Goal: Task Accomplishment & Management: Manage account settings

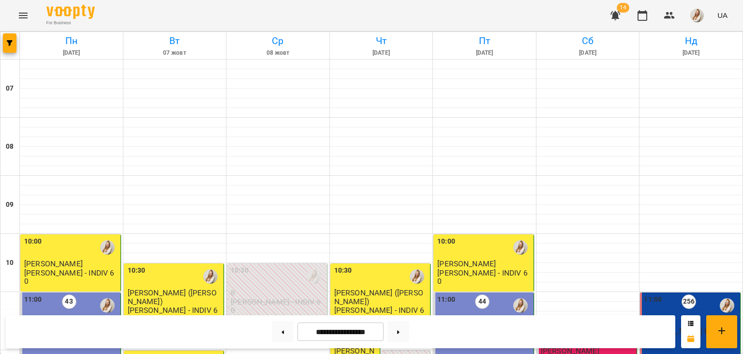
scroll to position [273, 0]
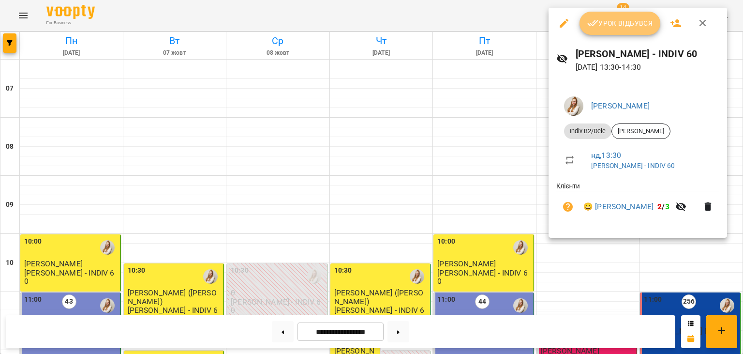
click at [637, 21] on span "Урок відбувся" at bounding box center [621, 23] width 66 height 12
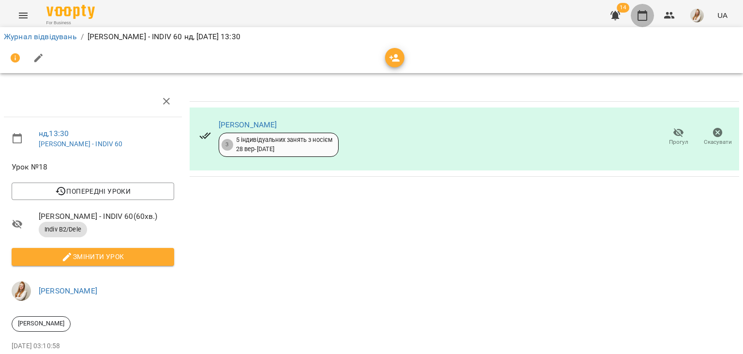
click at [638, 15] on icon "button" at bounding box center [643, 16] width 12 height 12
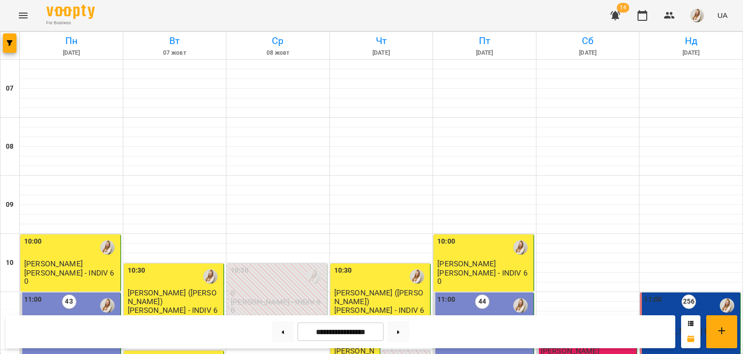
click at [661, 309] on div "11:00" at bounding box center [653, 305] width 18 height 22
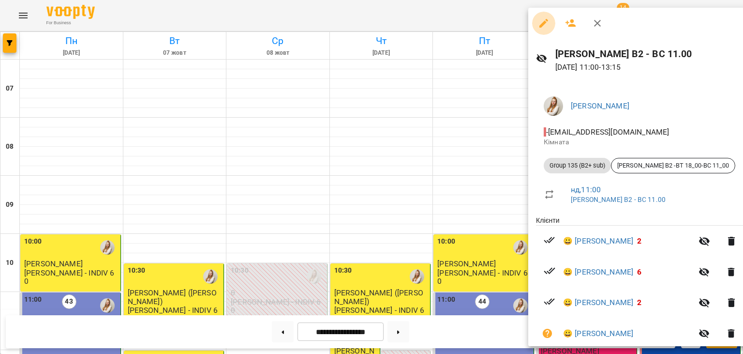
click at [545, 22] on icon "button" at bounding box center [544, 23] width 9 height 9
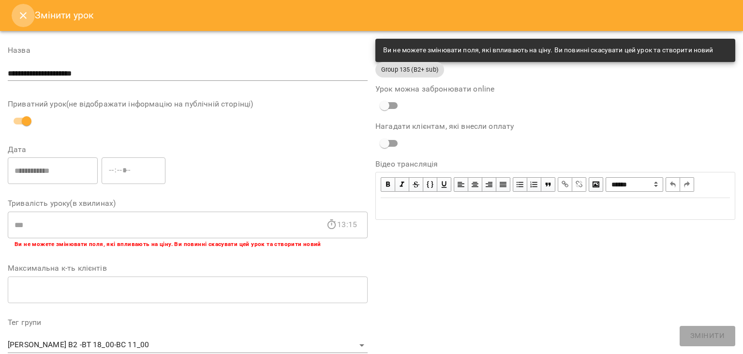
click at [20, 13] on icon "Close" at bounding box center [23, 15] width 7 height 7
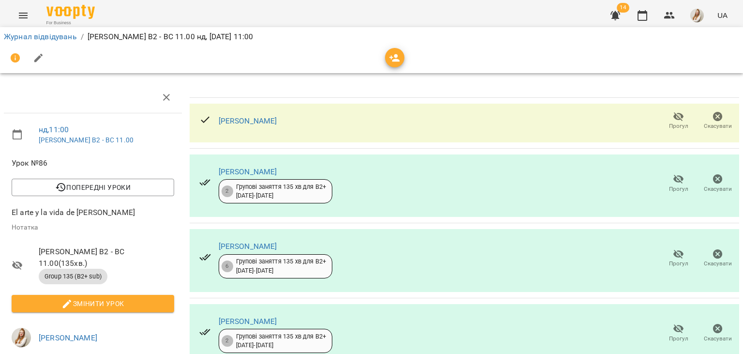
scroll to position [74, 0]
click at [679, 248] on icon "button" at bounding box center [679, 254] width 12 height 12
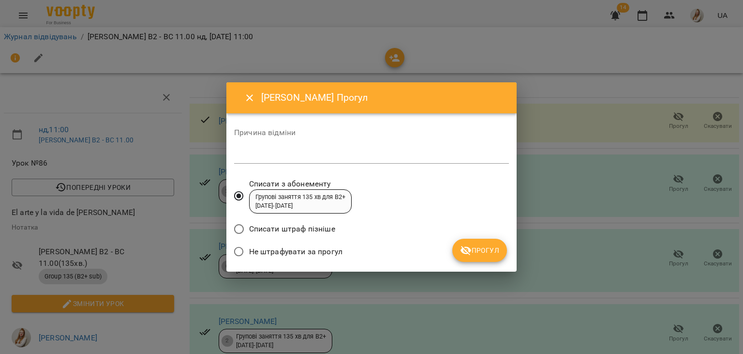
click at [311, 255] on span "Не штрафувати за прогул" at bounding box center [295, 252] width 93 height 12
click at [473, 255] on span "Прогул" at bounding box center [479, 250] width 39 height 12
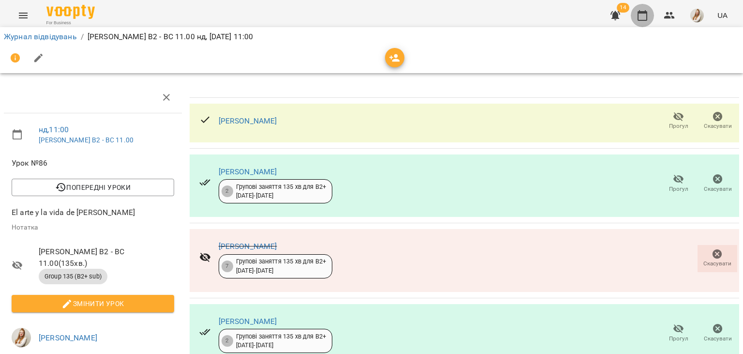
click at [637, 15] on button "button" at bounding box center [642, 15] width 23 height 23
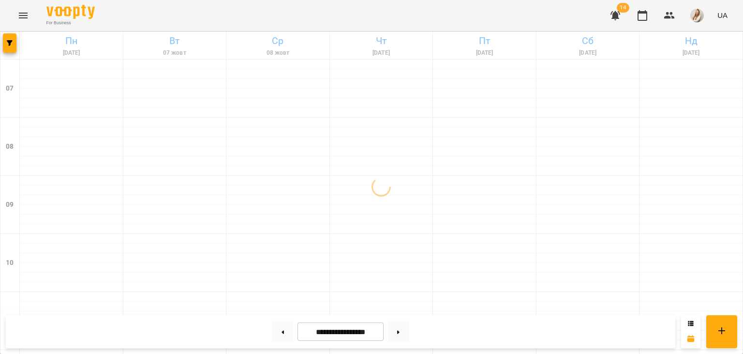
click at [542, 16] on div "For Business 14 UA" at bounding box center [371, 15] width 743 height 31
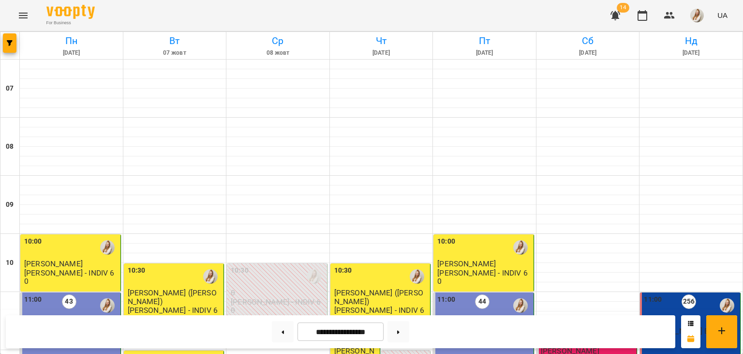
scroll to position [361, 0]
click at [409, 331] on button at bounding box center [399, 331] width 22 height 21
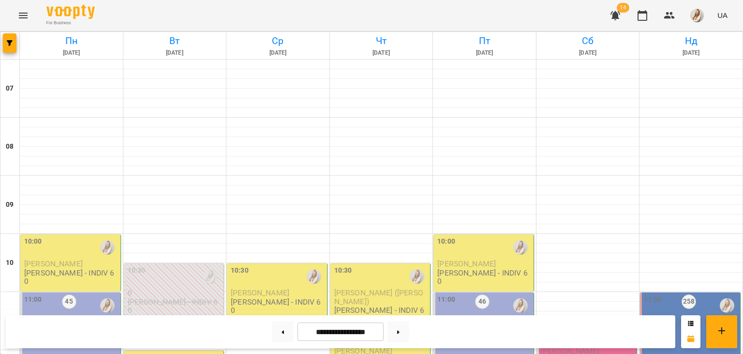
scroll to position [244, 0]
click at [272, 327] on button at bounding box center [283, 331] width 22 height 21
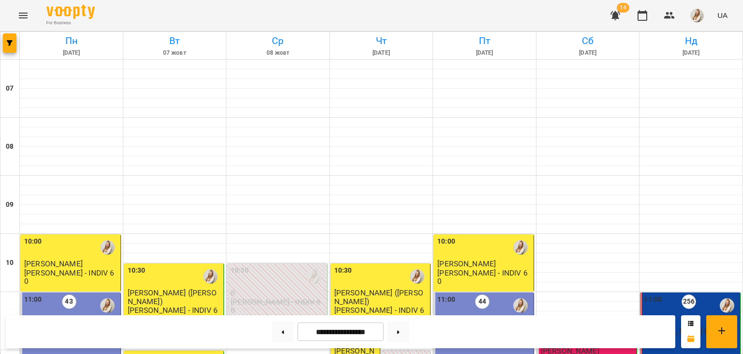
scroll to position [393, 0]
click at [406, 333] on button at bounding box center [399, 331] width 22 height 21
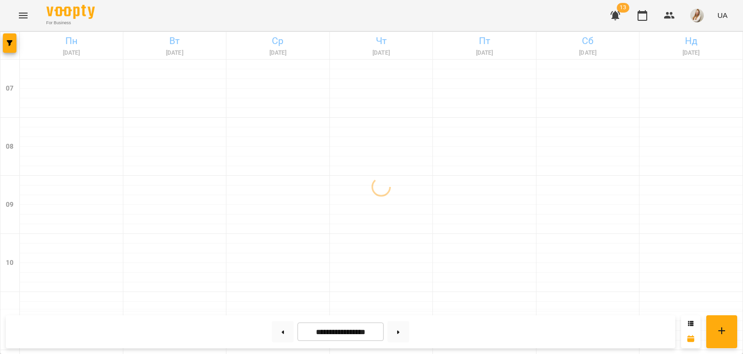
click at [483, 20] on div "For Business 13 UA" at bounding box center [371, 15] width 743 height 31
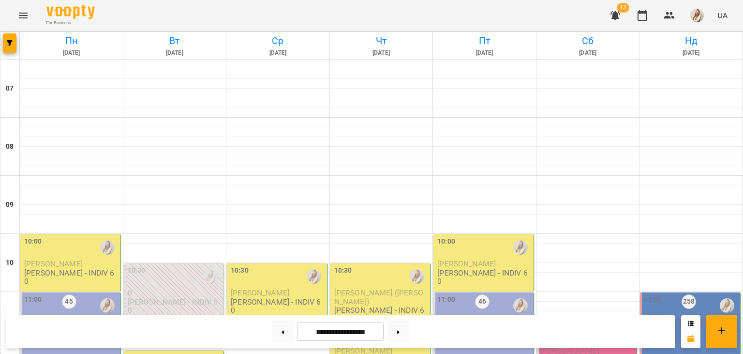
scroll to position [167, 0]
click at [276, 333] on button at bounding box center [283, 331] width 22 height 21
type input "**********"
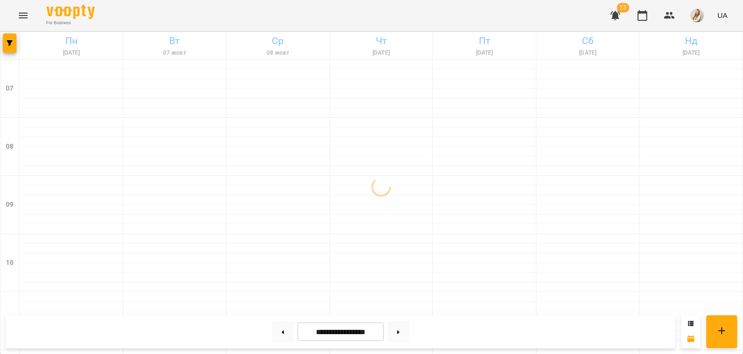
click at [447, 17] on div "For Business 13 UA" at bounding box center [371, 15] width 743 height 31
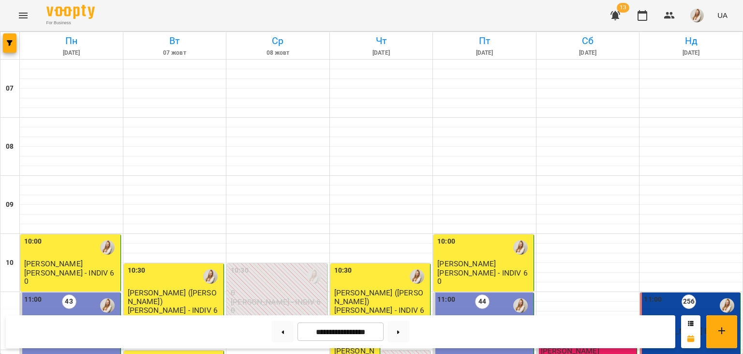
scroll to position [402, 0]
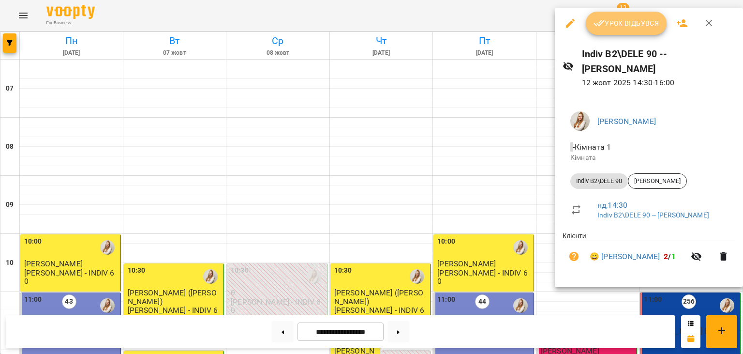
click at [634, 20] on span "Урок відбувся" at bounding box center [627, 23] width 66 height 12
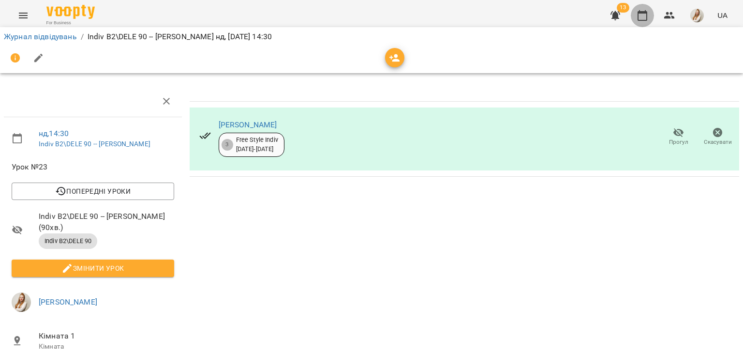
click at [643, 23] on button "button" at bounding box center [642, 15] width 23 height 23
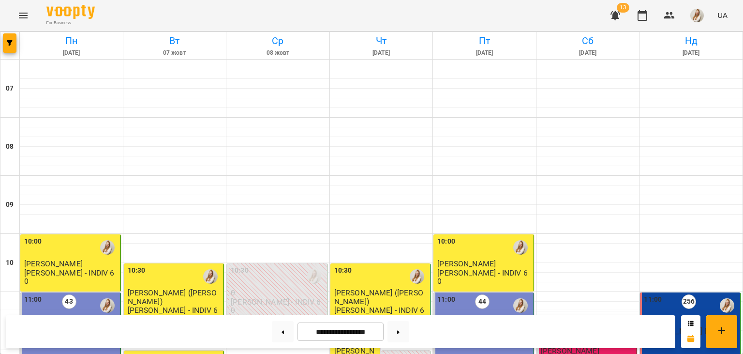
click at [500, 23] on div "For Business 13 UA" at bounding box center [371, 15] width 743 height 31
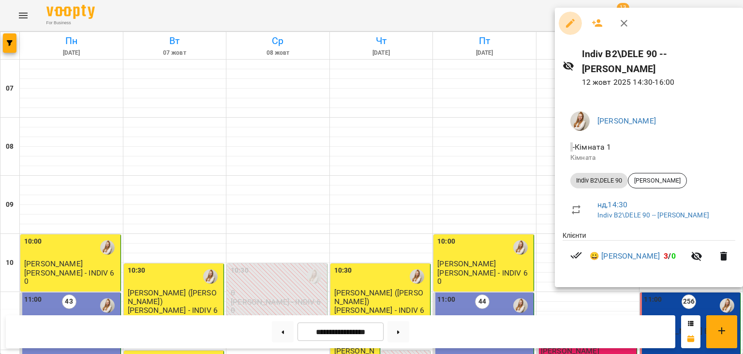
click at [570, 26] on icon "button" at bounding box center [570, 23] width 9 height 9
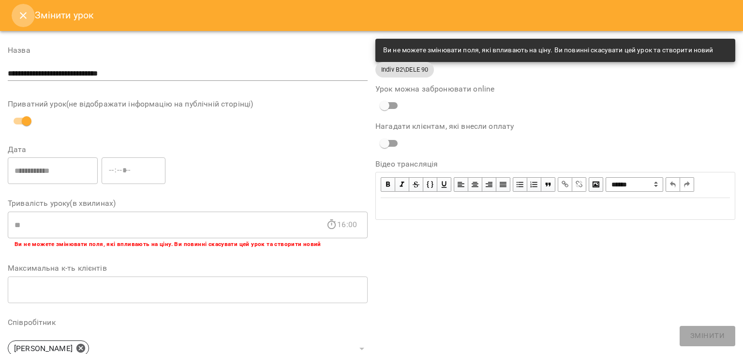
click at [20, 17] on icon "Close" at bounding box center [23, 15] width 7 height 7
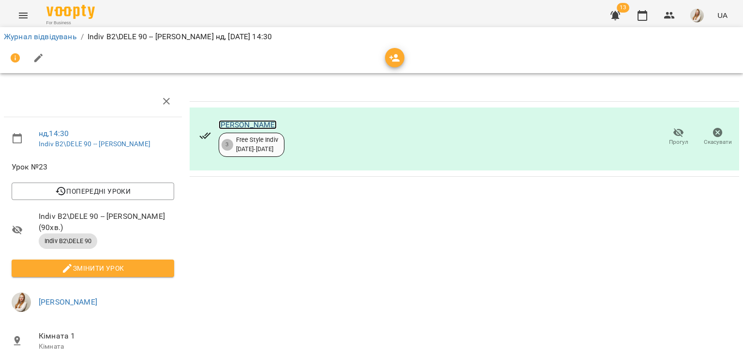
click at [257, 127] on link "[PERSON_NAME]" at bounding box center [248, 124] width 59 height 9
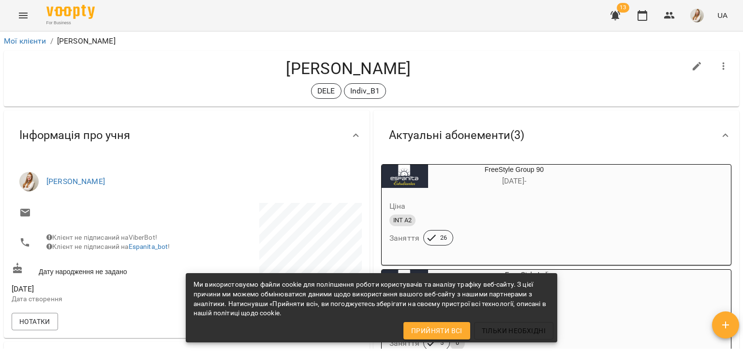
click at [435, 68] on h4 "[PERSON_NAME]" at bounding box center [349, 69] width 674 height 20
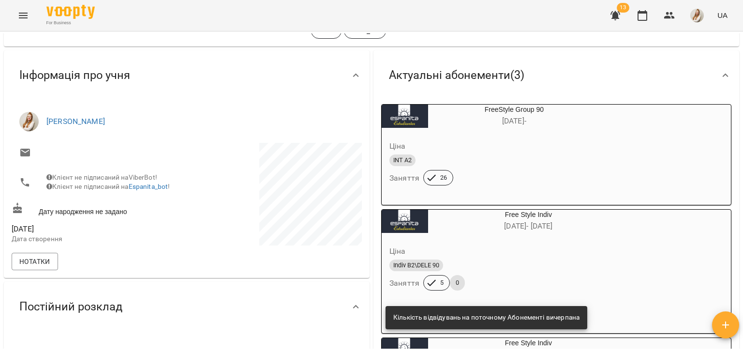
scroll to position [59, 0]
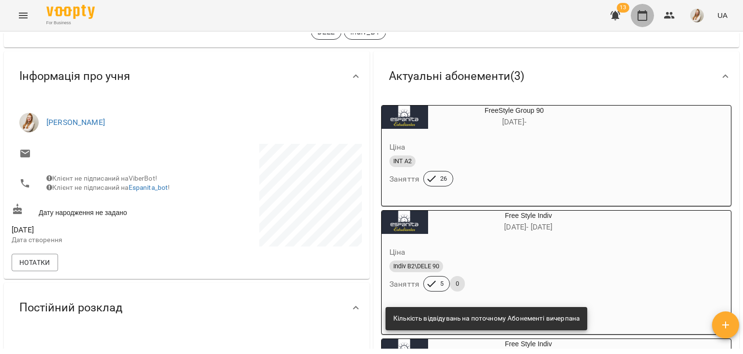
click at [640, 19] on icon "button" at bounding box center [643, 16] width 12 height 12
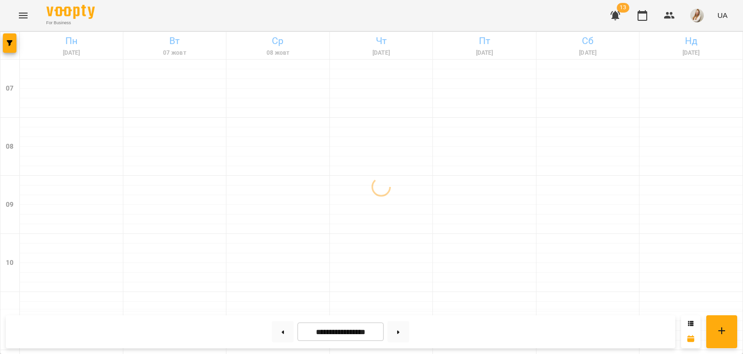
click at [490, 23] on div "For Business 13 UA" at bounding box center [371, 15] width 743 height 31
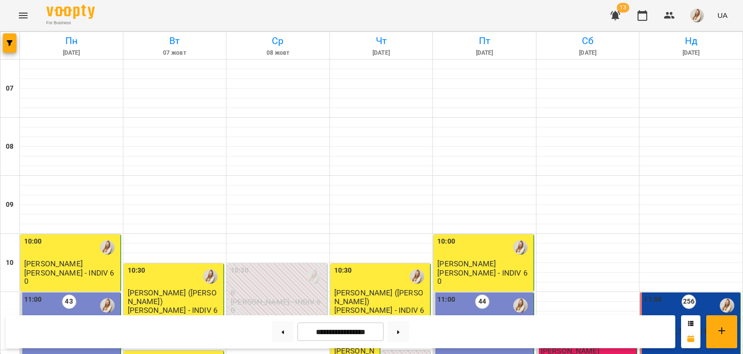
scroll to position [497, 0]
click at [407, 330] on button at bounding box center [399, 331] width 22 height 21
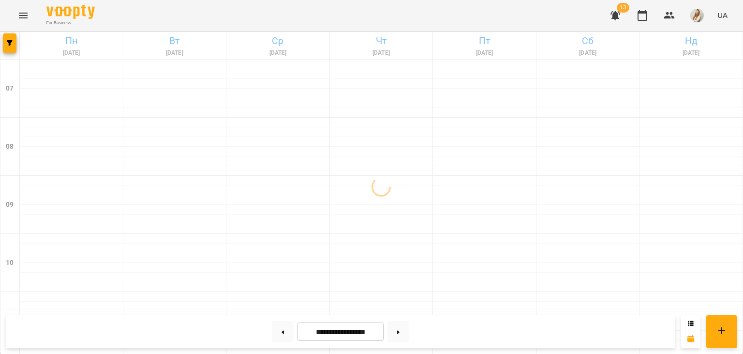
click at [481, 18] on div "For Business 13 UA" at bounding box center [371, 15] width 743 height 31
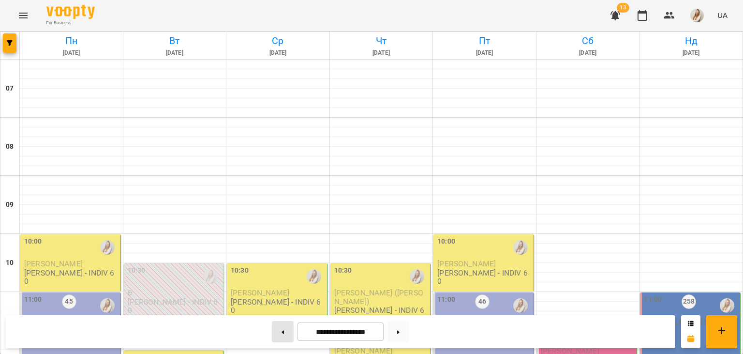
click at [278, 332] on button at bounding box center [283, 331] width 22 height 21
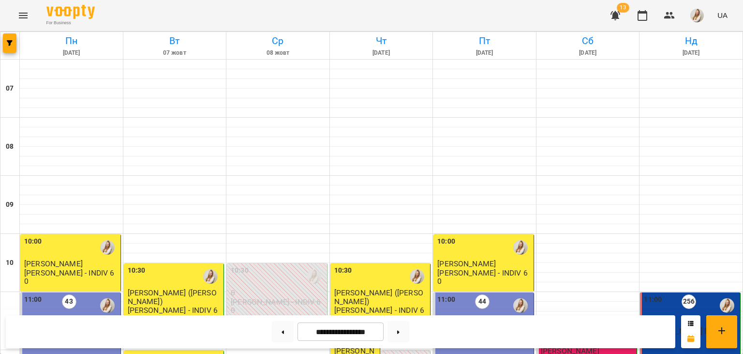
scroll to position [387, 0]
click at [409, 336] on button at bounding box center [399, 331] width 22 height 21
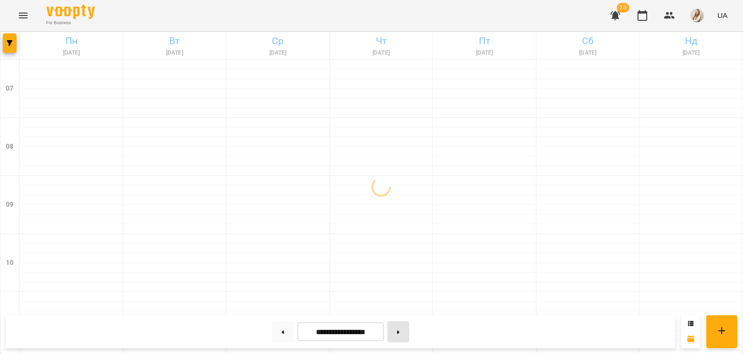
click at [409, 336] on button at bounding box center [399, 331] width 22 height 21
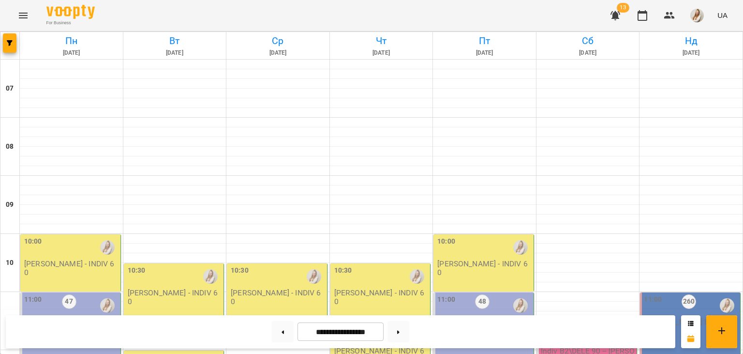
scroll to position [314, 0]
click at [278, 328] on button at bounding box center [283, 331] width 22 height 21
type input "**********"
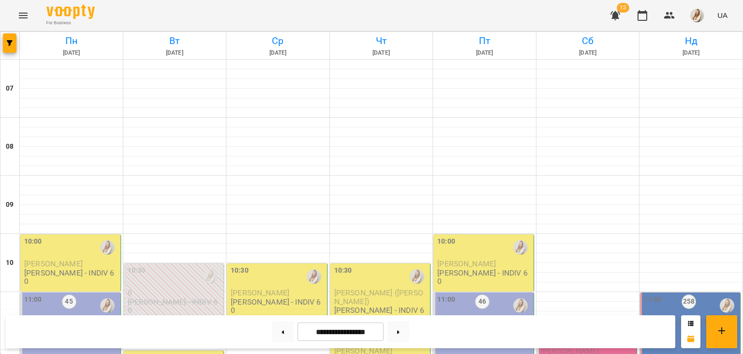
scroll to position [171, 0]
click at [616, 18] on icon "button" at bounding box center [616, 15] width 10 height 9
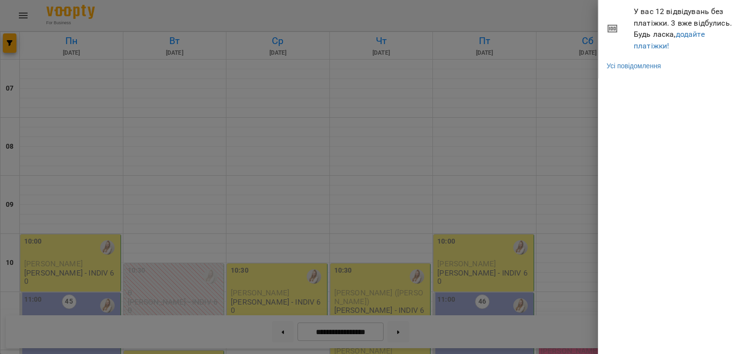
click at [550, 18] on div at bounding box center [371, 177] width 743 height 354
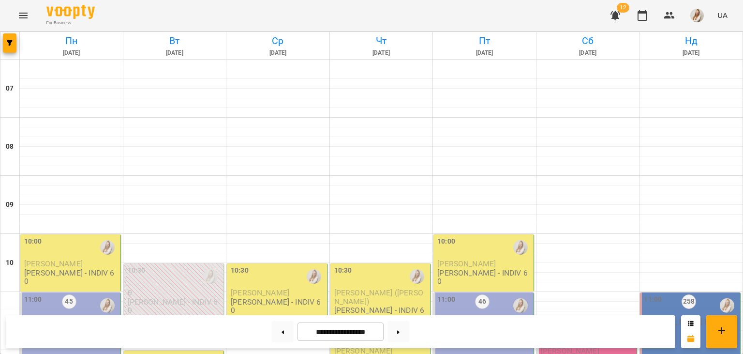
click at [697, 14] on img "button" at bounding box center [698, 16] width 14 height 14
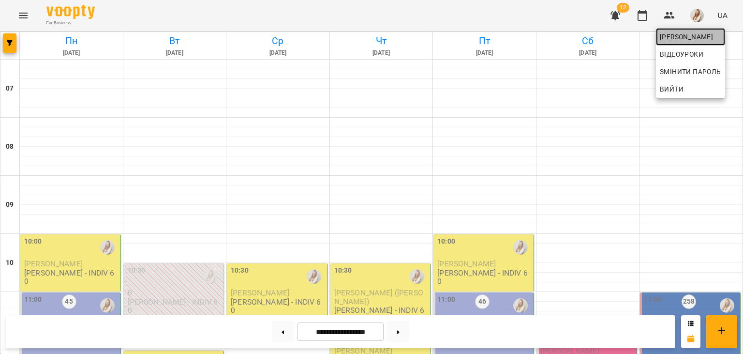
click at [668, 37] on span "[PERSON_NAME]" at bounding box center [690, 37] width 61 height 12
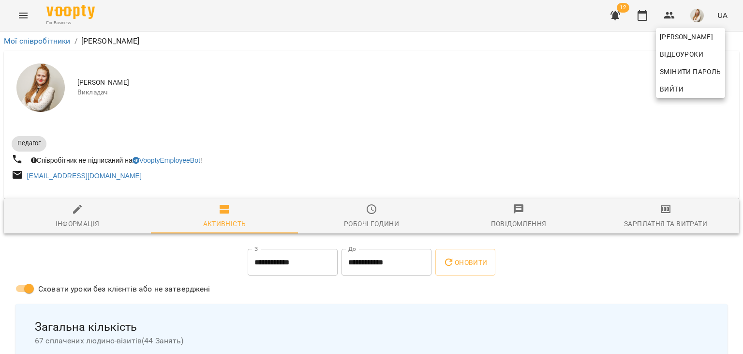
click at [670, 215] on div at bounding box center [371, 177] width 743 height 354
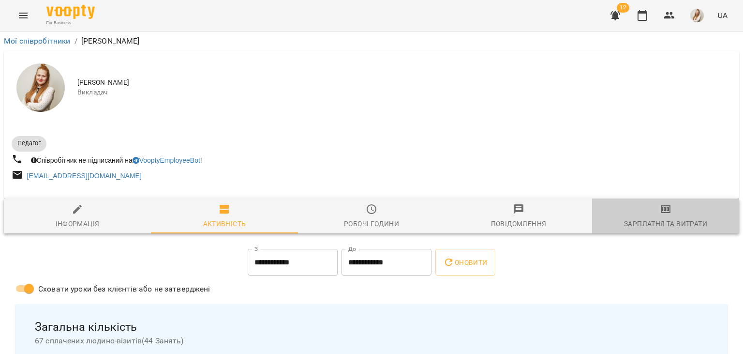
click at [670, 215] on icon "button" at bounding box center [666, 209] width 12 height 12
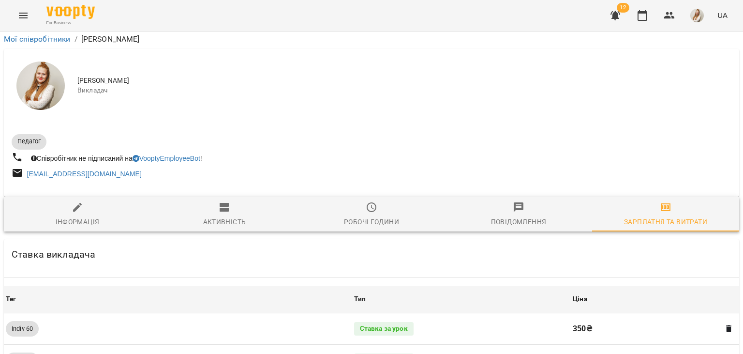
scroll to position [1118, 0]
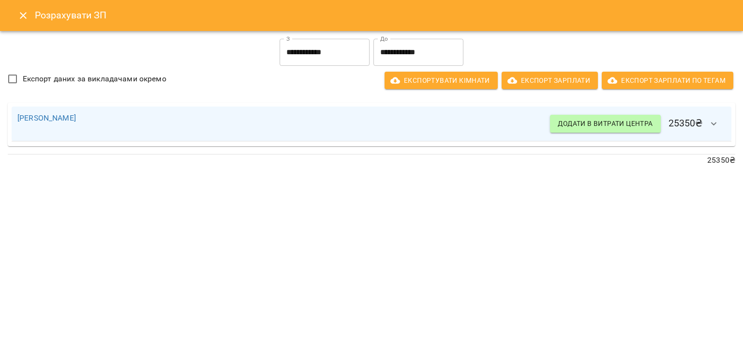
click at [28, 19] on icon "Close" at bounding box center [23, 16] width 12 height 12
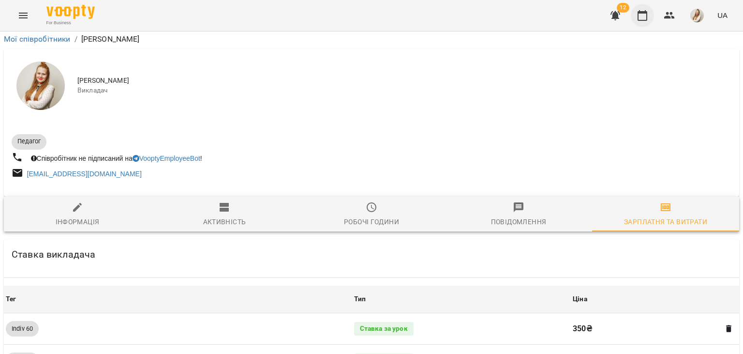
click at [646, 18] on icon "button" at bounding box center [643, 16] width 12 height 12
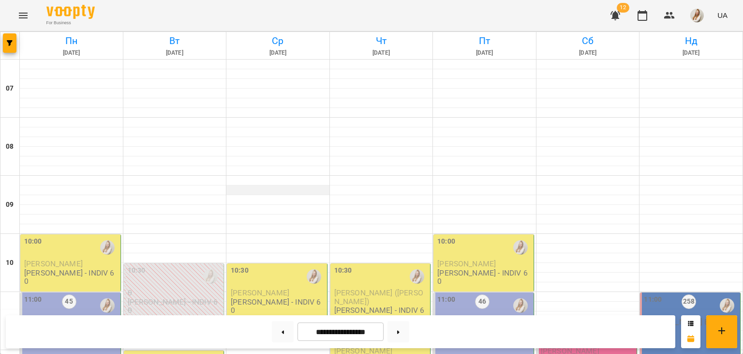
scroll to position [171, 0]
click at [517, 6] on div "For Business 12 UA" at bounding box center [371, 15] width 743 height 31
click at [250, 10] on div "For Business 12 UA" at bounding box center [371, 15] width 743 height 31
click at [273, 332] on button at bounding box center [283, 331] width 22 height 21
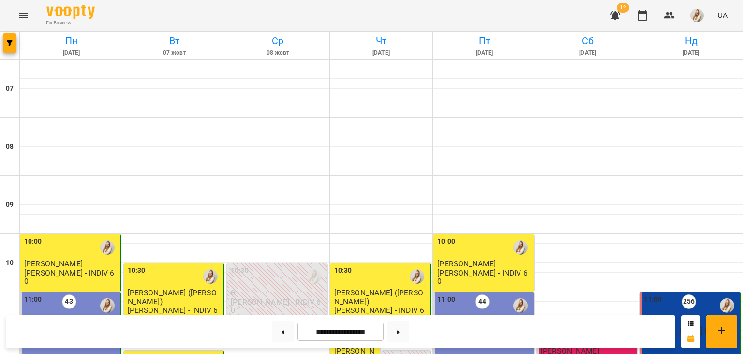
scroll to position [228, 0]
click at [282, 333] on icon at bounding box center [283, 331] width 2 height 3
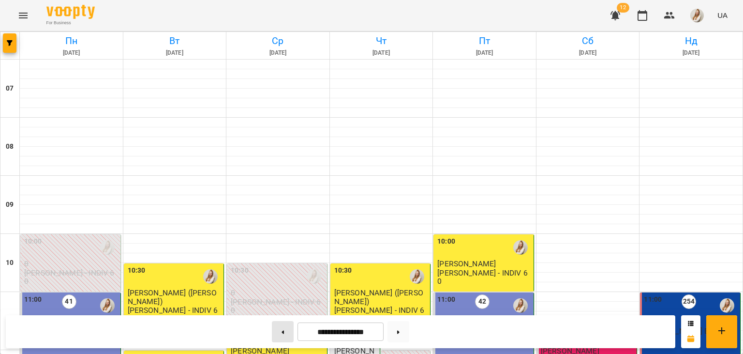
click at [280, 332] on button at bounding box center [283, 331] width 22 height 21
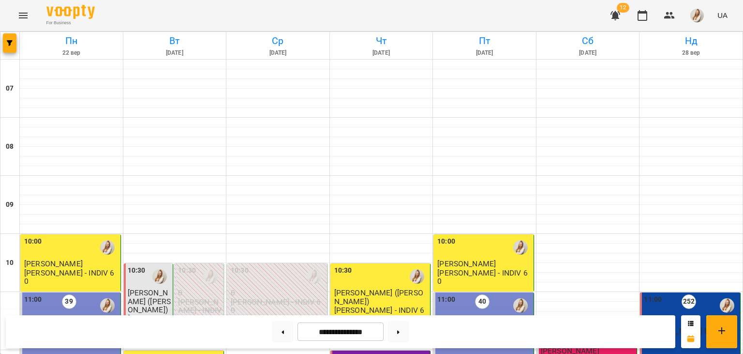
scroll to position [236, 0]
click at [406, 333] on button at bounding box center [399, 331] width 22 height 21
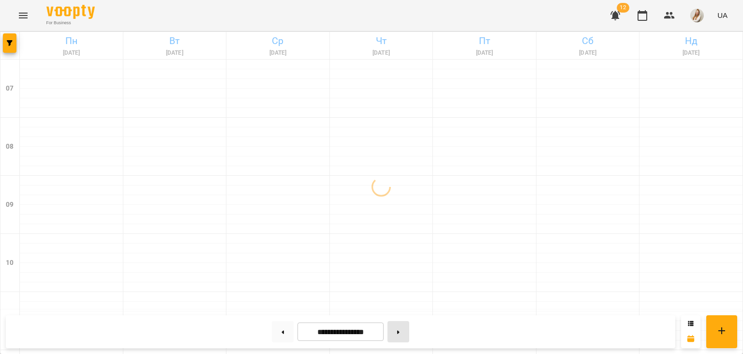
click at [406, 333] on button at bounding box center [399, 331] width 22 height 21
type input "**********"
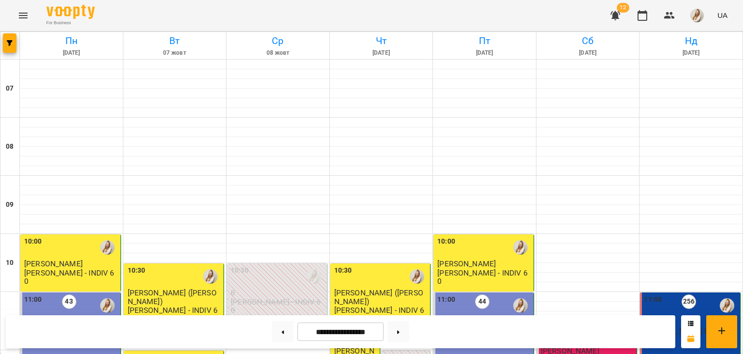
scroll to position [470, 0]
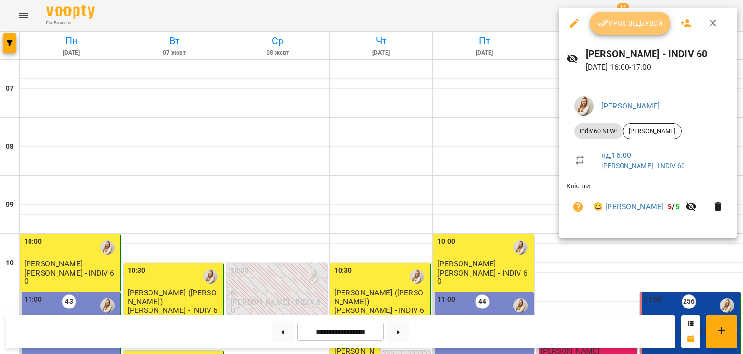
click at [623, 23] on span "Урок відбувся" at bounding box center [631, 23] width 66 height 12
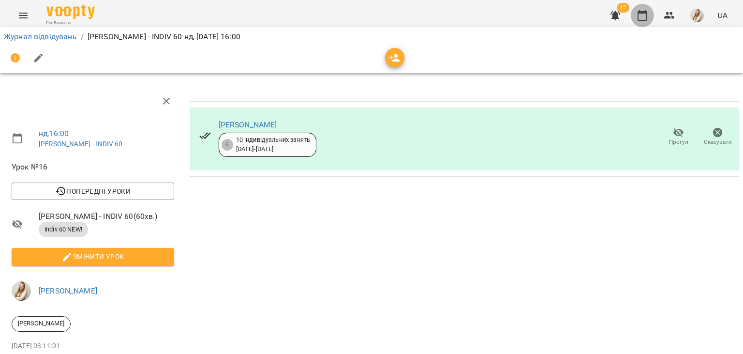
click at [644, 13] on icon "button" at bounding box center [643, 15] width 10 height 11
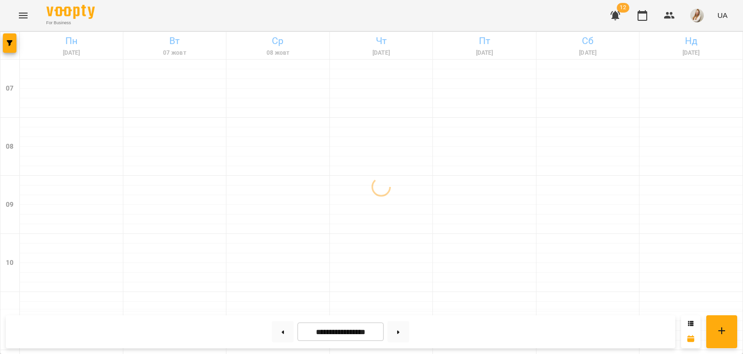
click at [513, 5] on div "For Business 12 UA" at bounding box center [371, 15] width 743 height 31
click at [315, 23] on div "For Business 12 UA" at bounding box center [371, 15] width 743 height 31
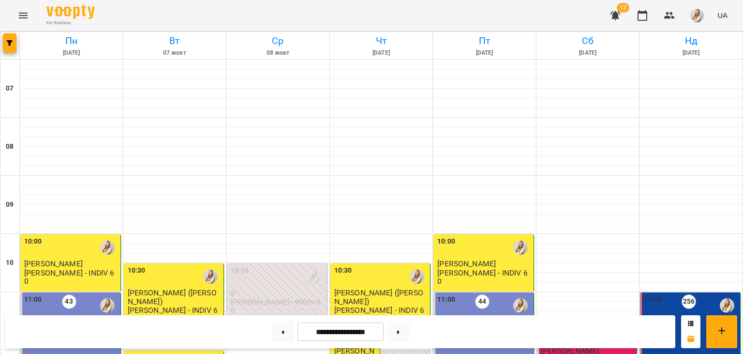
scroll to position [440, 0]
click at [409, 330] on button at bounding box center [399, 331] width 22 height 21
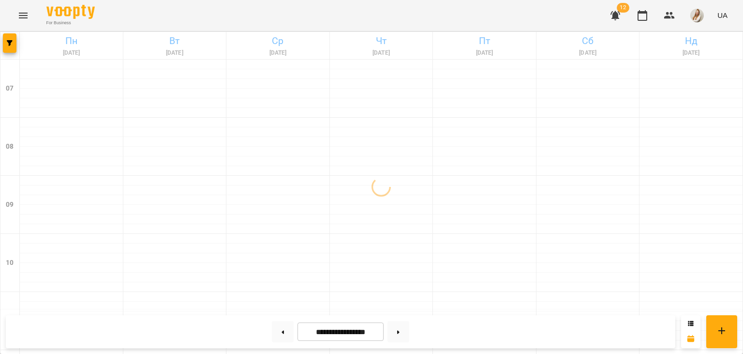
click at [301, 13] on div "For Business 12 UA" at bounding box center [371, 15] width 743 height 31
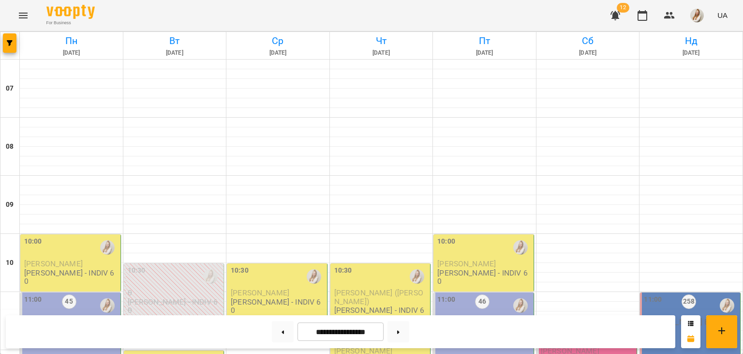
scroll to position [250, 0]
click at [275, 335] on button at bounding box center [283, 331] width 22 height 21
type input "**********"
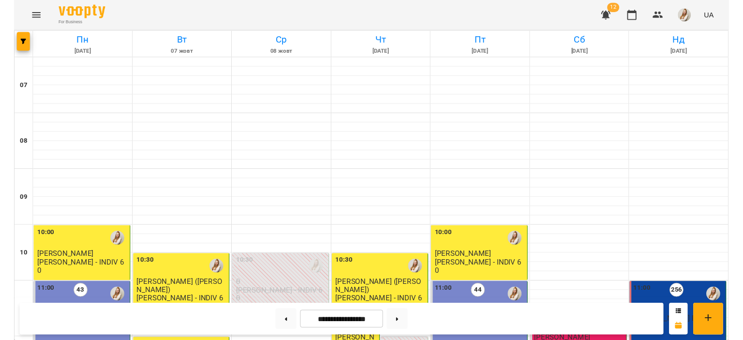
scroll to position [433, 0]
